Goal: Task Accomplishment & Management: Use online tool/utility

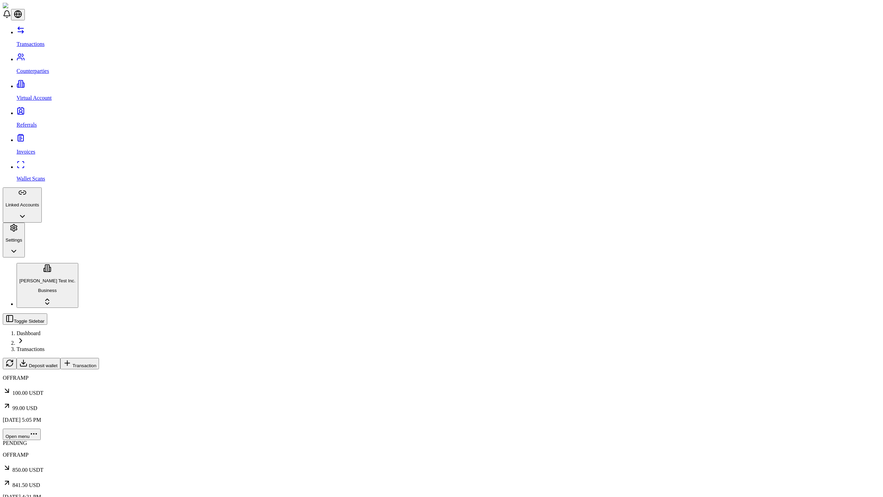
click at [96, 363] on span "Transaction" at bounding box center [84, 365] width 24 height 5
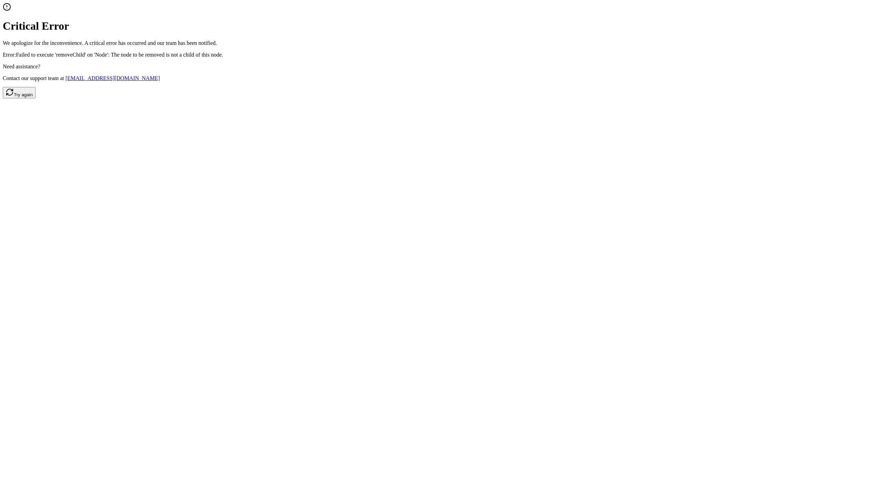
click at [36, 98] on button "Try again" at bounding box center [19, 92] width 33 height 11
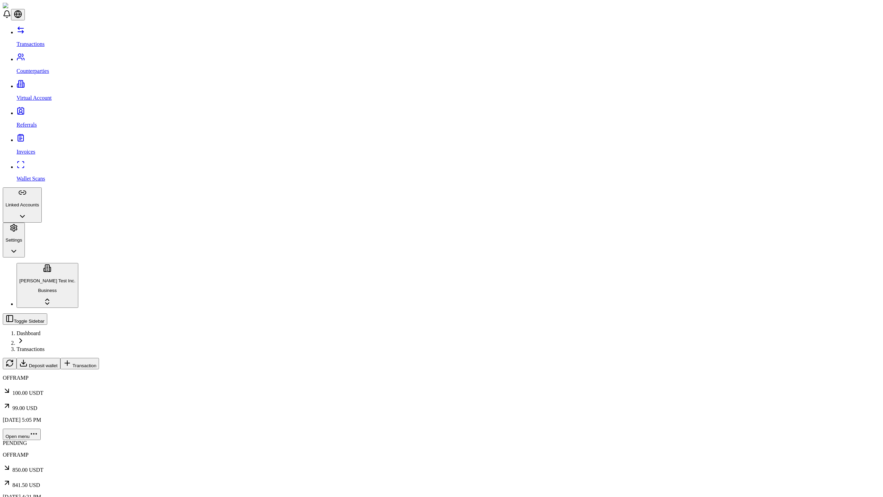
click at [96, 363] on span "Transaction" at bounding box center [84, 365] width 24 height 5
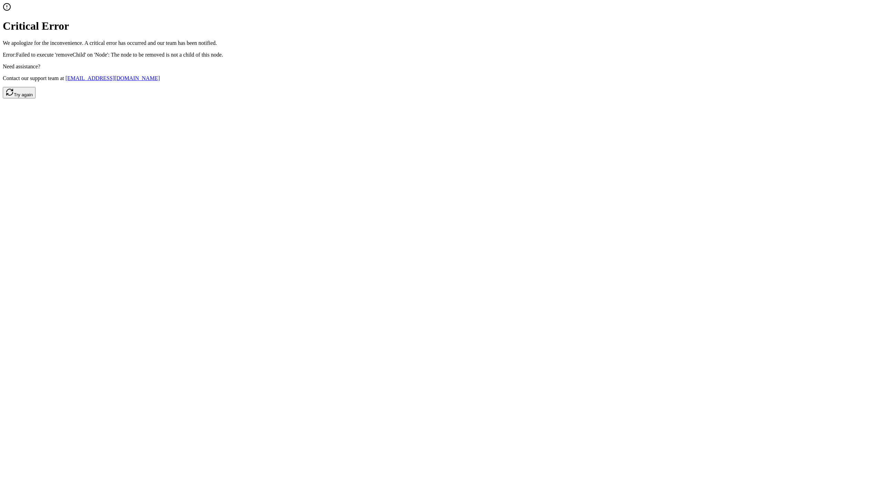
click at [36, 98] on button "Try again" at bounding box center [19, 92] width 33 height 11
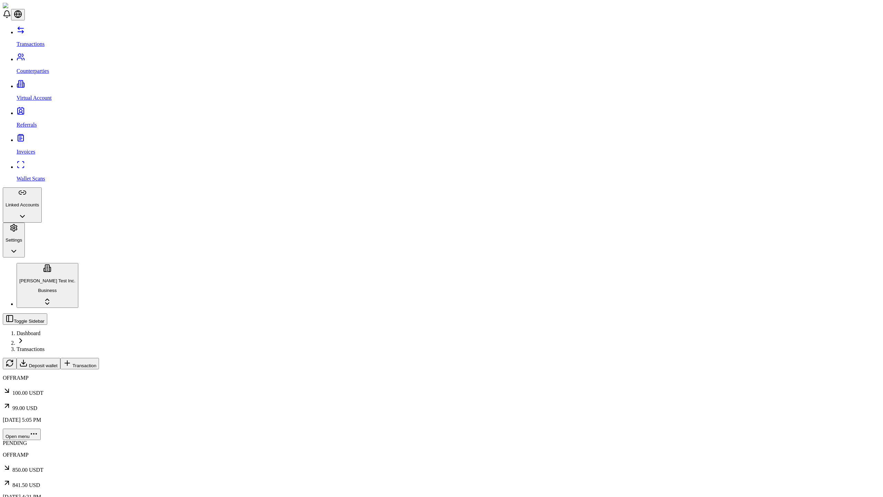
click at [96, 363] on span "Transaction" at bounding box center [84, 365] width 24 height 5
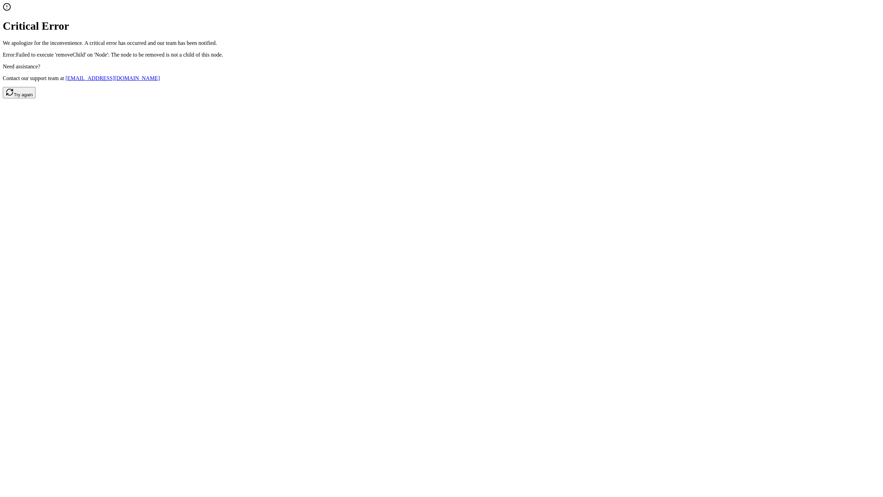
click at [36, 98] on button "Try again" at bounding box center [19, 92] width 33 height 11
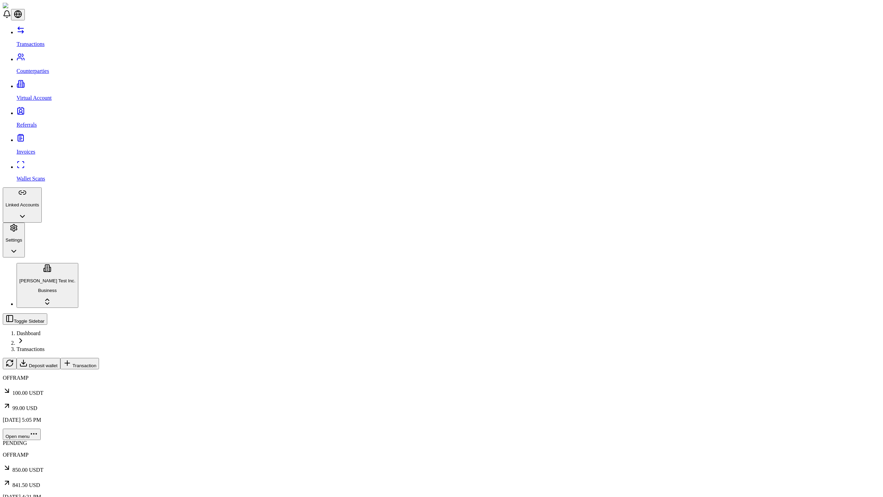
click at [96, 363] on span "Transaction" at bounding box center [84, 365] width 24 height 5
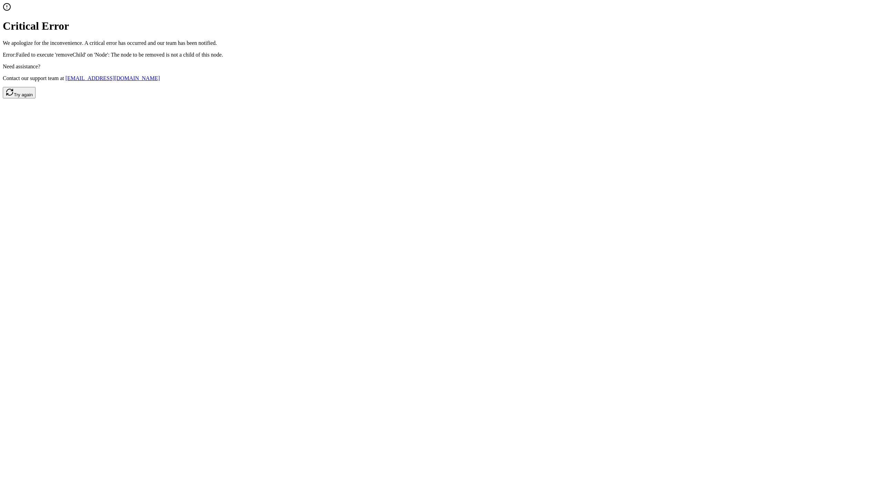
click at [36, 98] on button "Try again" at bounding box center [19, 92] width 33 height 11
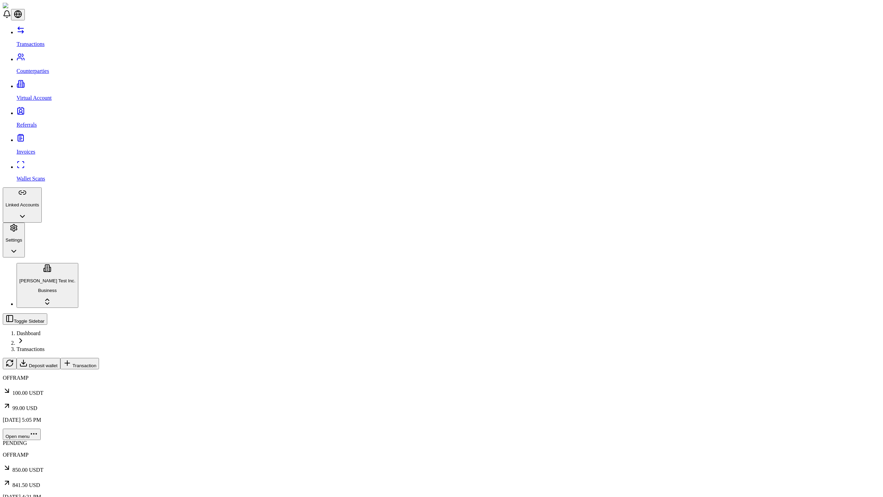
click at [96, 363] on span "Transaction" at bounding box center [84, 365] width 24 height 5
